Goal: Information Seeking & Learning: Learn about a topic

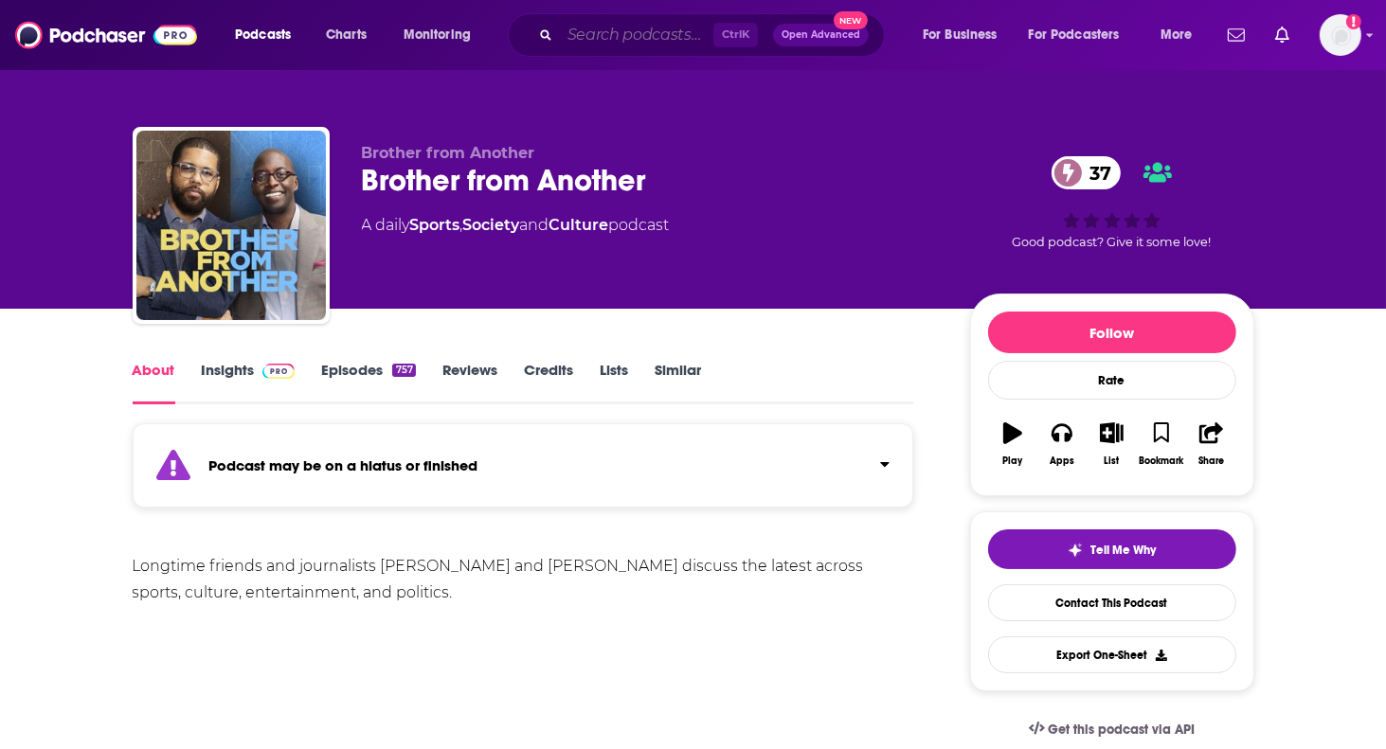
click at [591, 22] on input "Search podcasts, credits, & more..." at bounding box center [637, 35] width 154 height 30
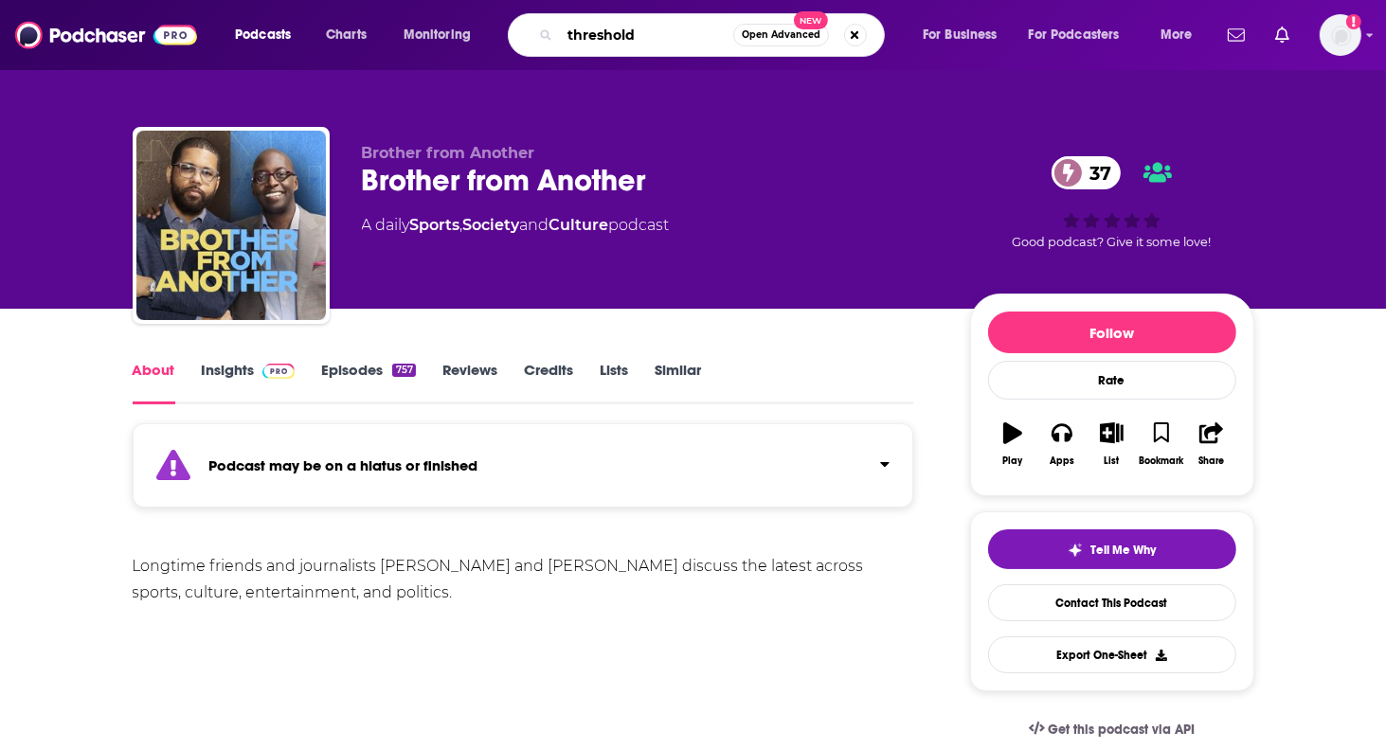
type input "thresholds"
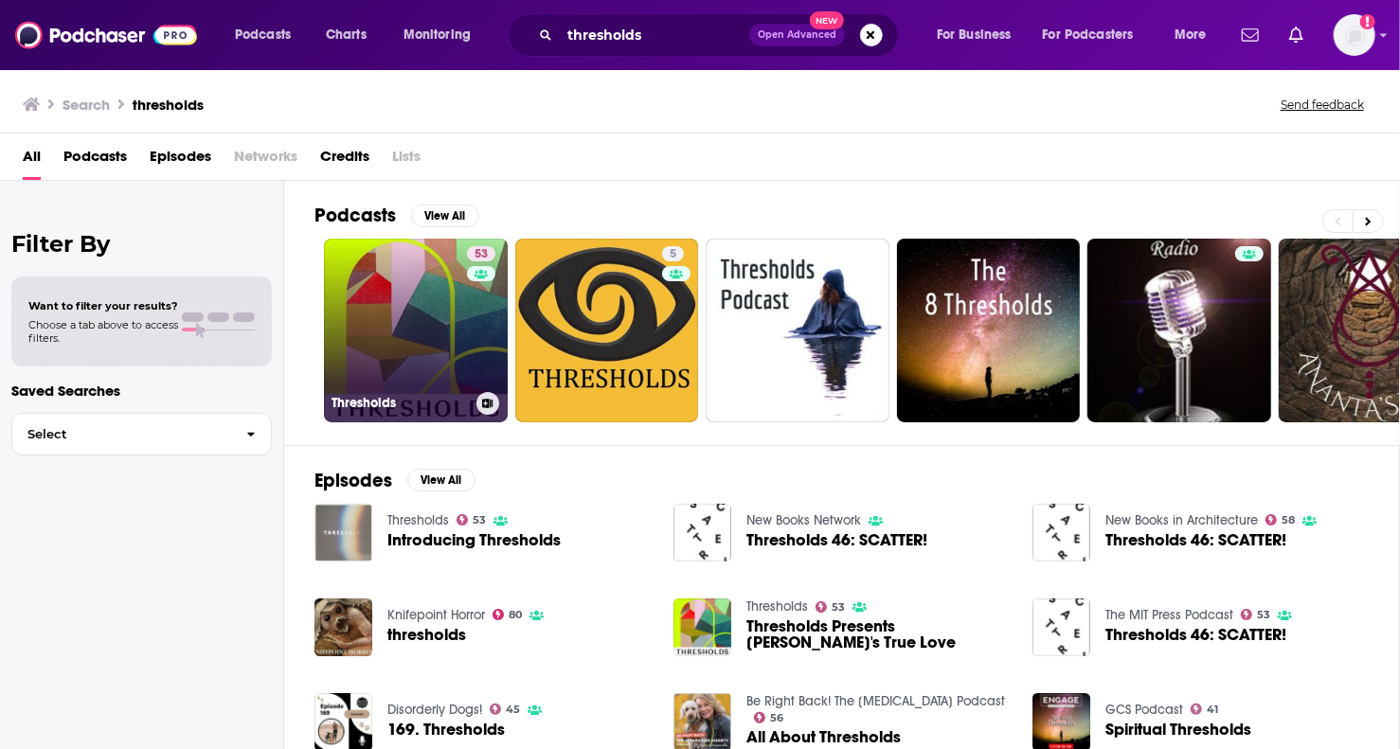
click at [424, 351] on link "53 Thresholds" at bounding box center [416, 331] width 184 height 184
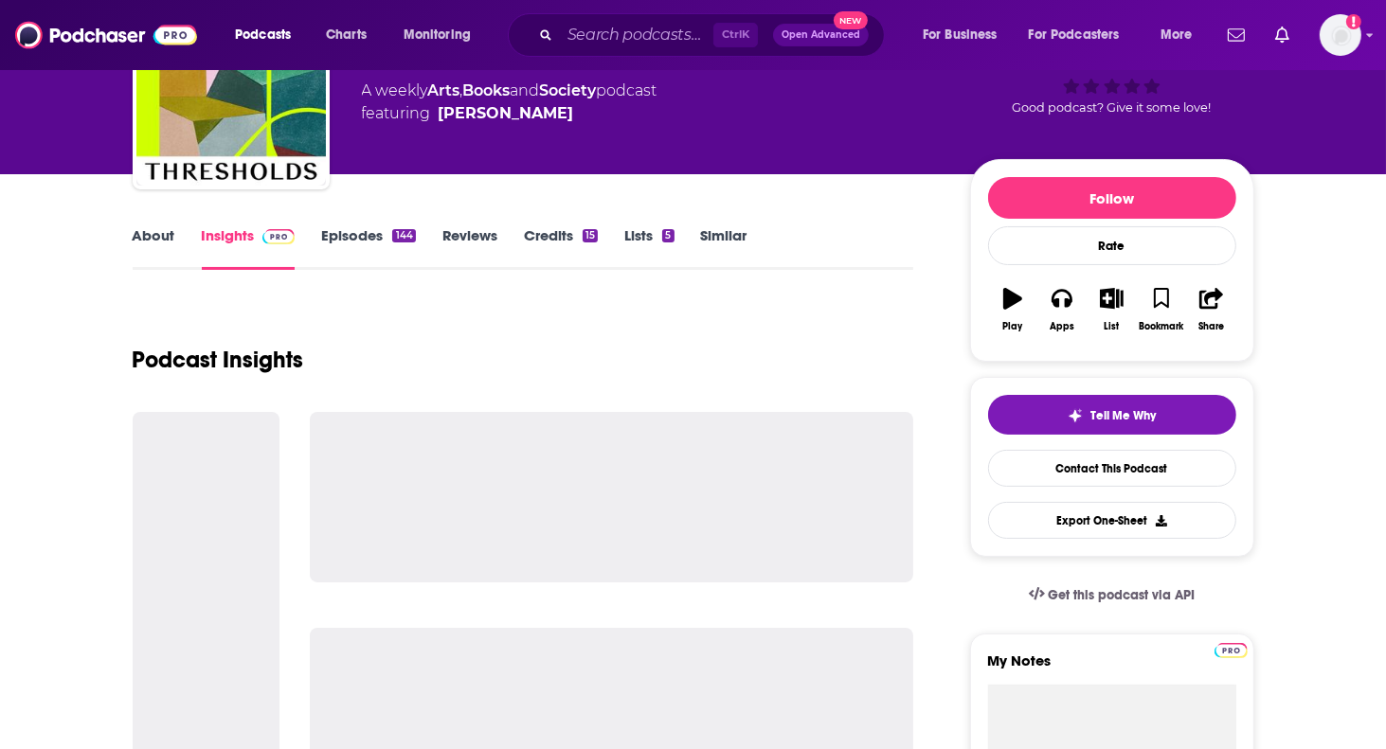
scroll to position [190, 0]
